Goal: Information Seeking & Learning: Learn about a topic

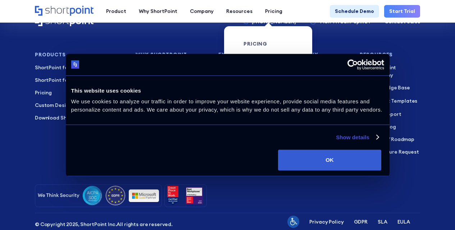
scroll to position [1839, 0]
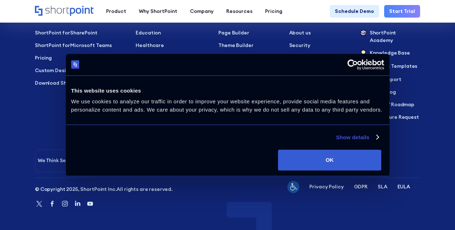
scroll to position [3943, 0]
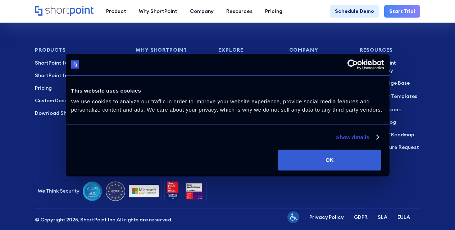
scroll to position [3220, 0]
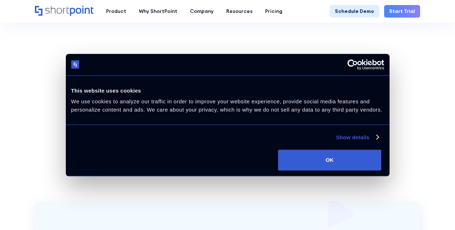
scroll to position [1439, 0]
